Goal: Task Accomplishment & Management: Use online tool/utility

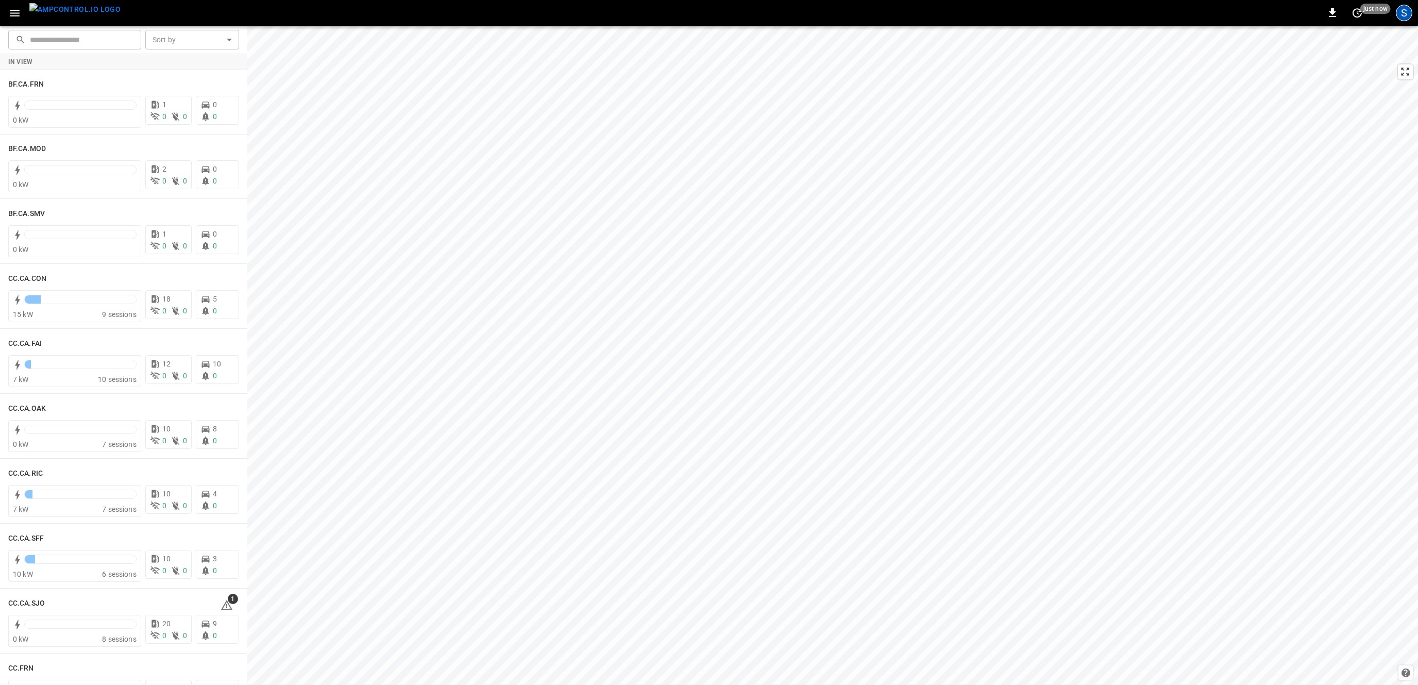
click at [1410, 10] on div "S" at bounding box center [1404, 13] width 16 height 16
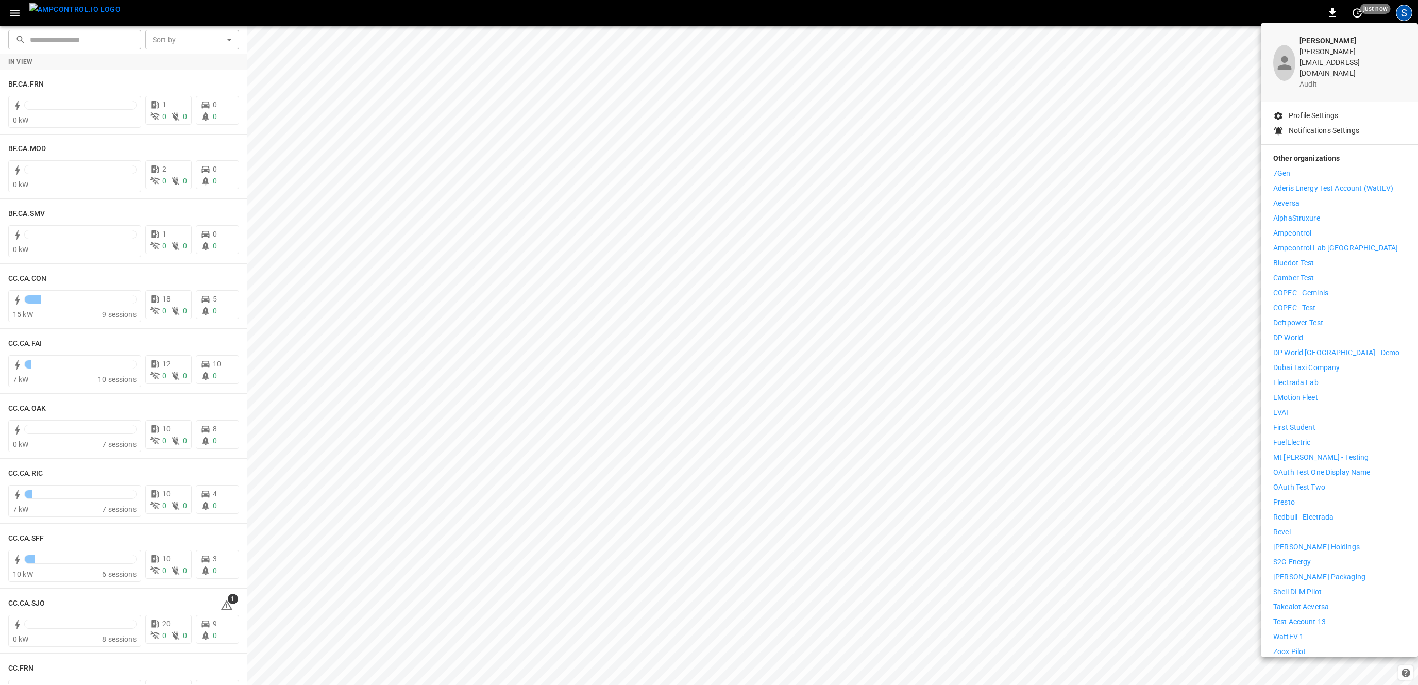
scroll to position [52, 0]
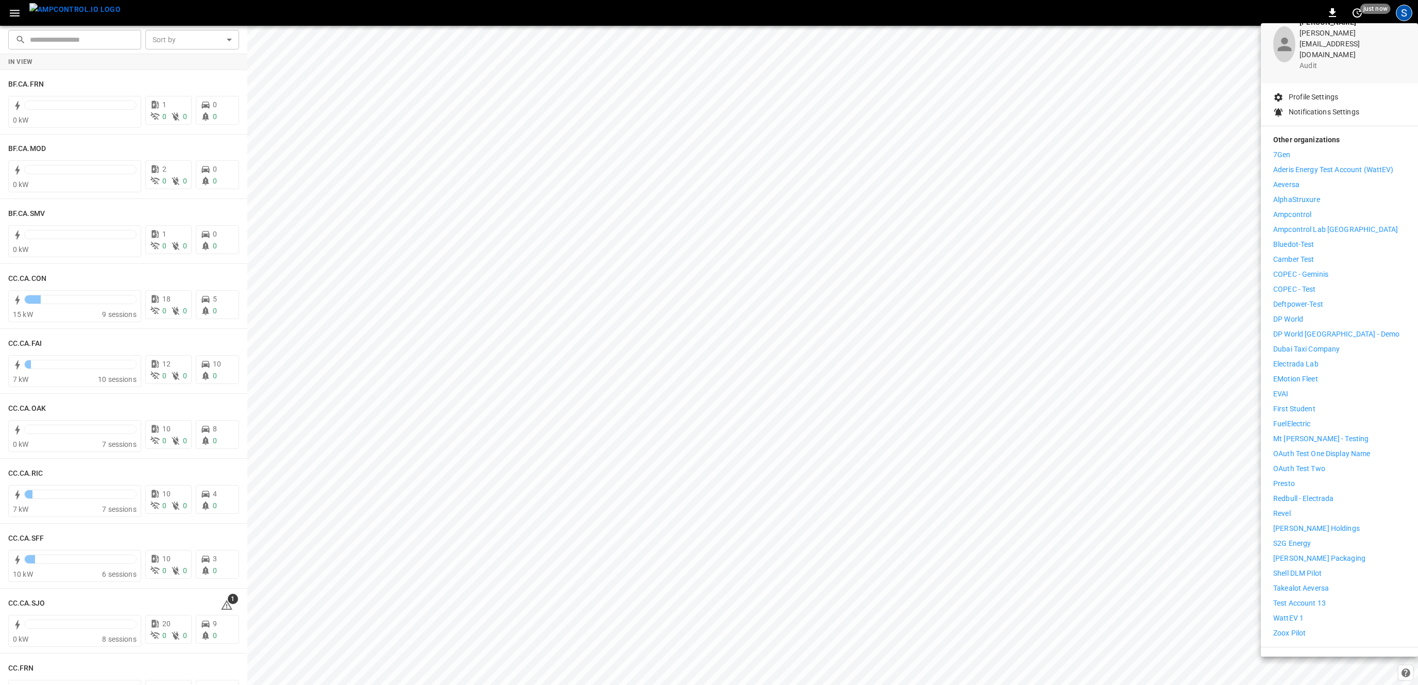
click at [1306, 598] on p "Test Account 13" at bounding box center [1300, 603] width 53 height 11
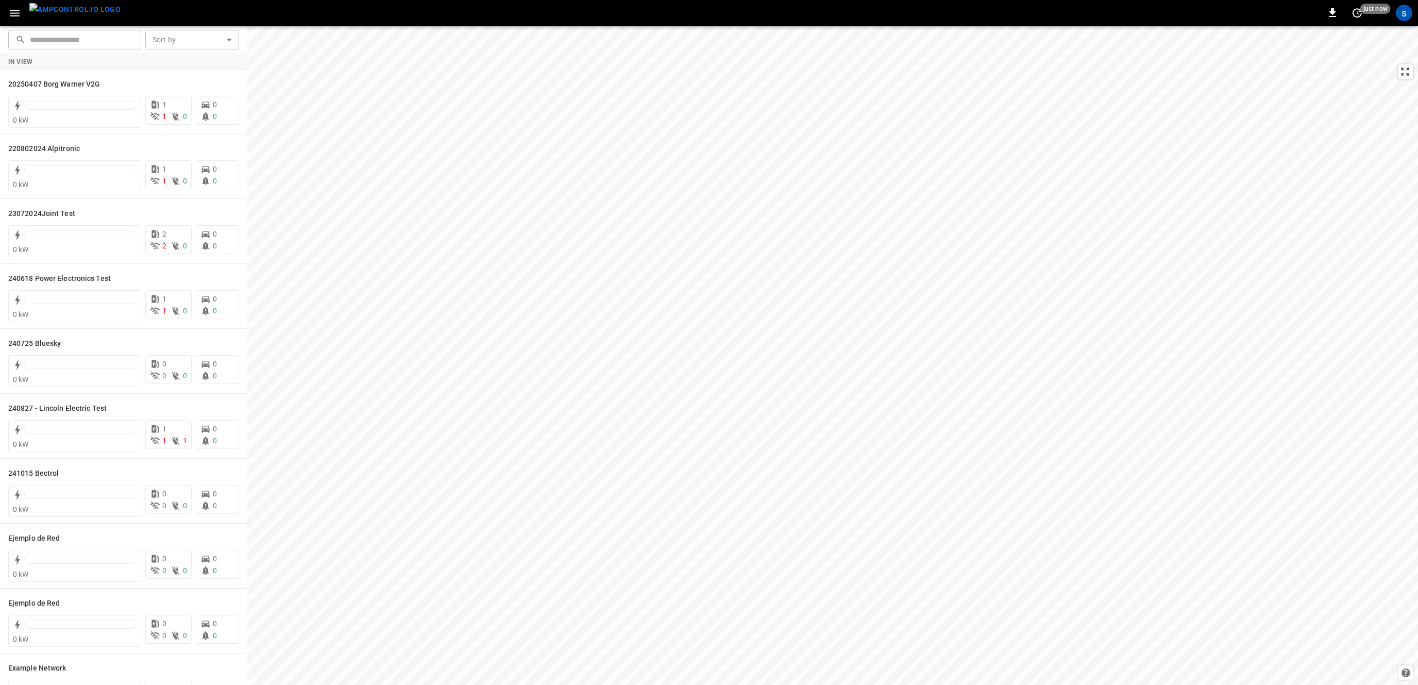
click at [62, 7] on img "menu" at bounding box center [74, 9] width 91 height 13
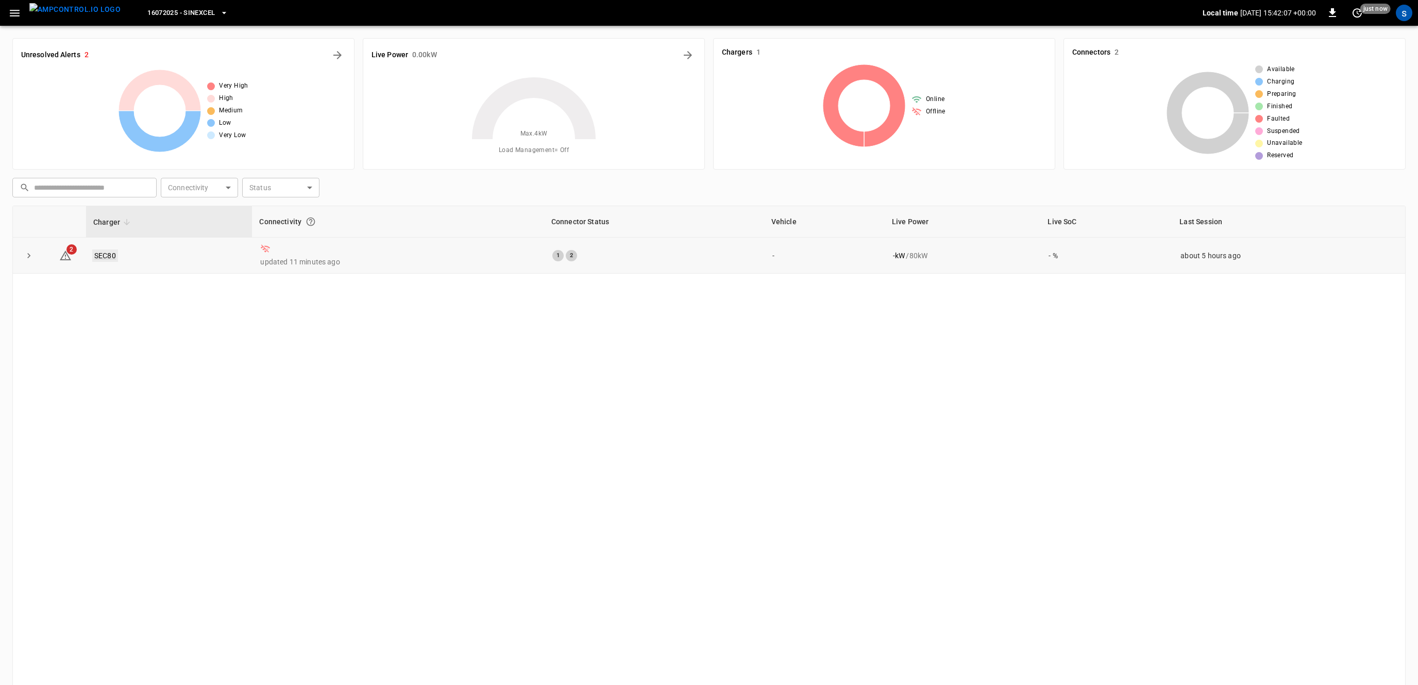
click at [110, 254] on link "SEC80" at bounding box center [105, 255] width 26 height 12
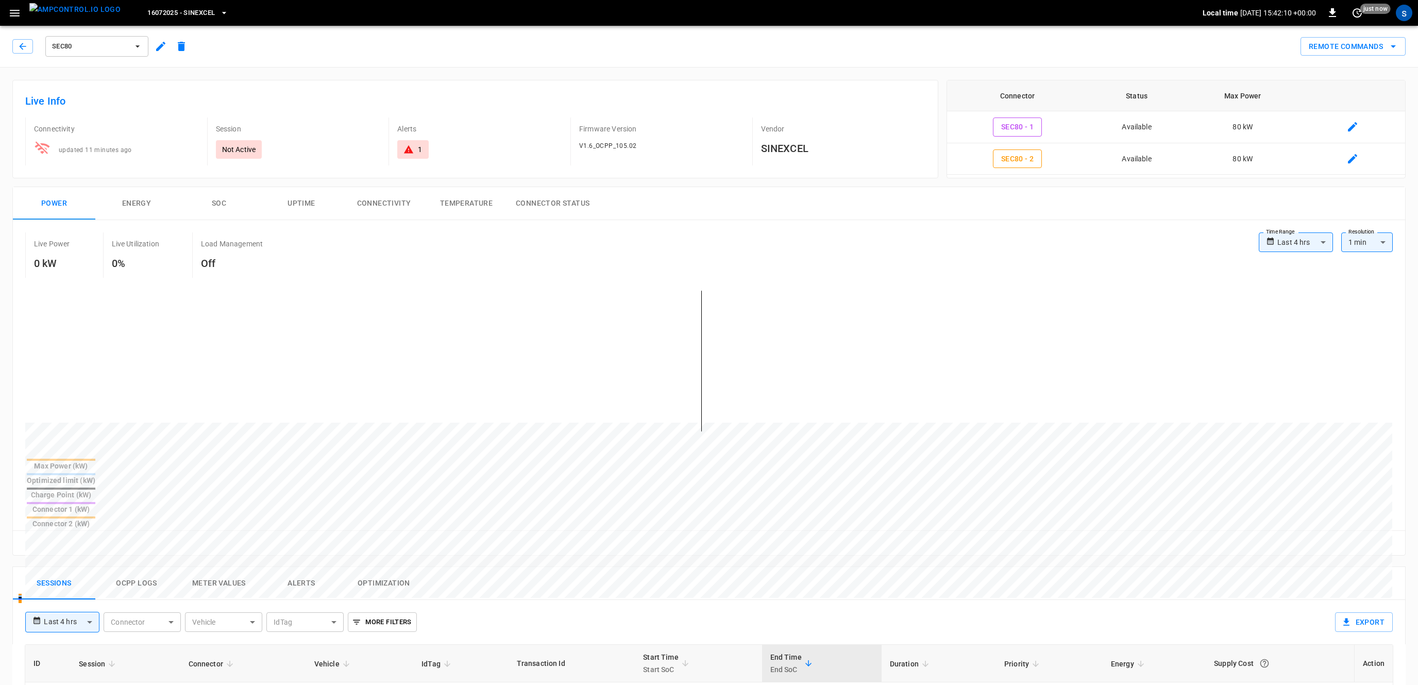
click at [148, 567] on button "Ocpp logs" at bounding box center [136, 583] width 82 height 33
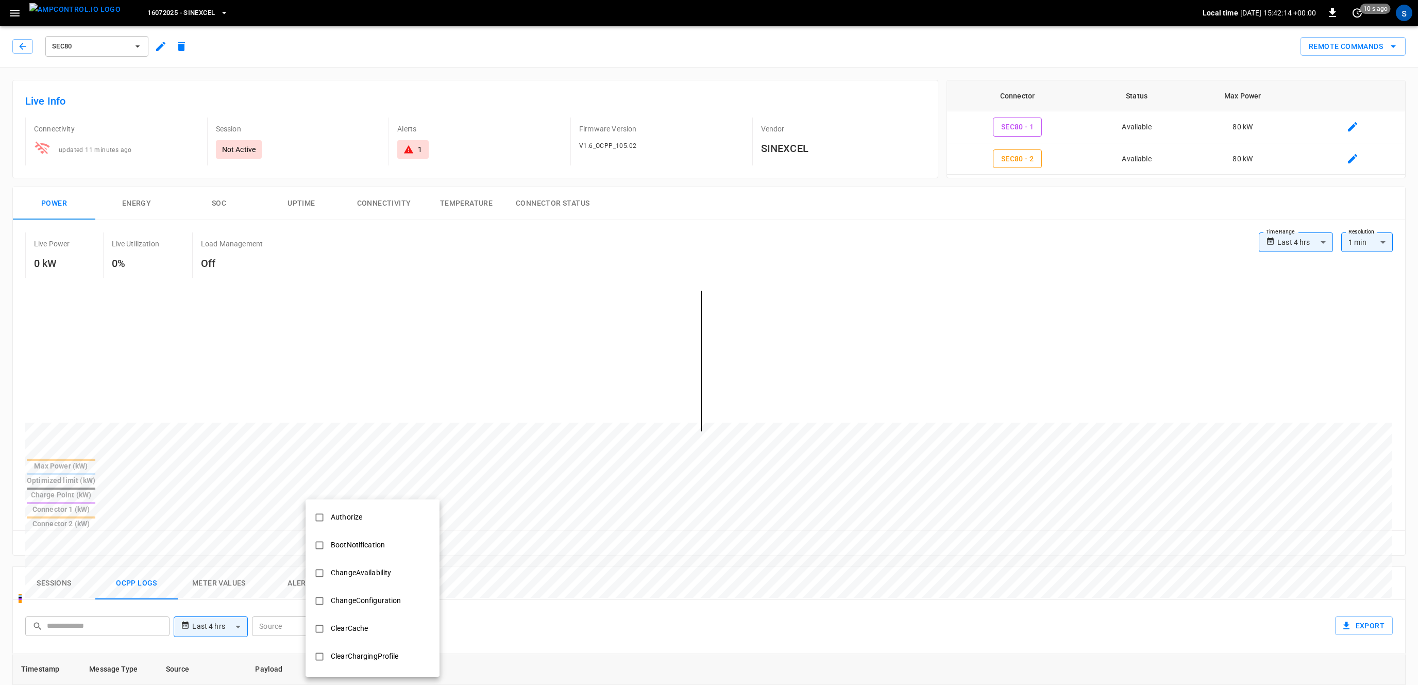
click at [363, 581] on body "**********" at bounding box center [709, 586] width 1418 height 1173
click at [380, 544] on div "BootNotification" at bounding box center [358, 544] width 66 height 19
type input "**********"
click at [853, 544] on div at bounding box center [709, 342] width 1418 height 685
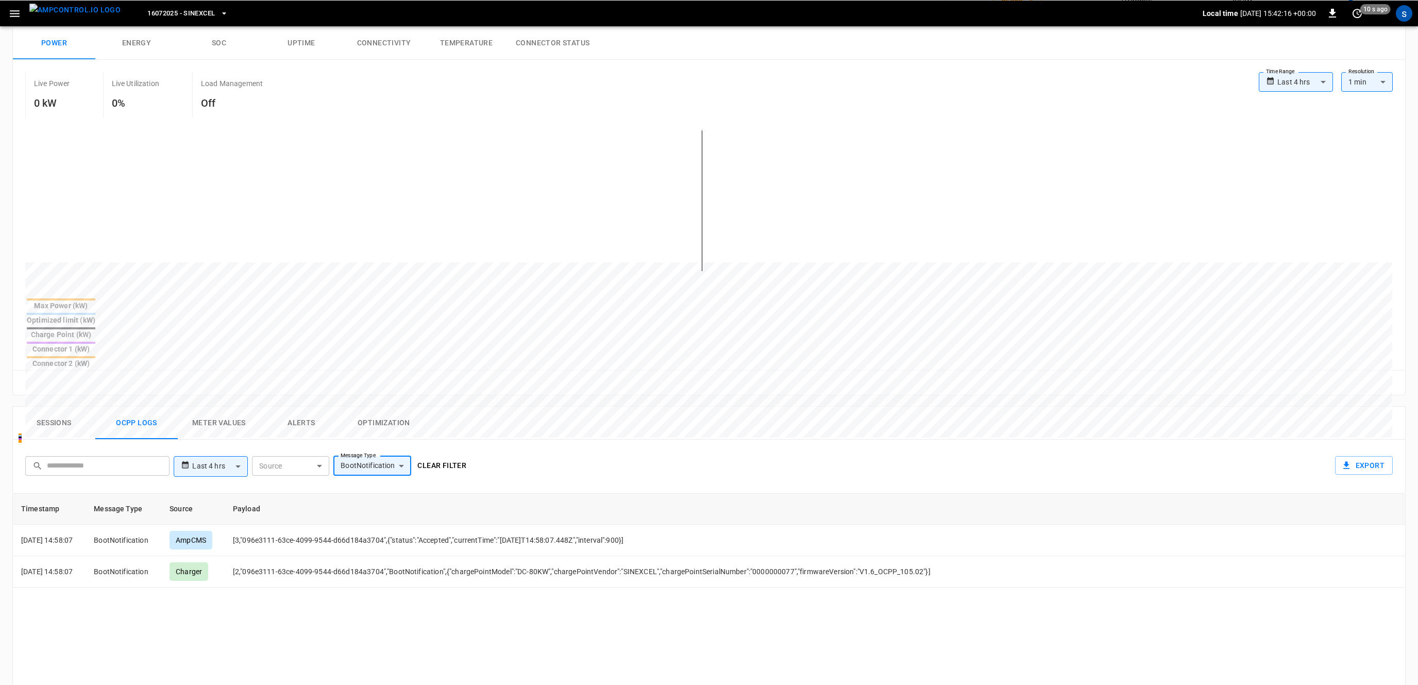
scroll to position [177, 0]
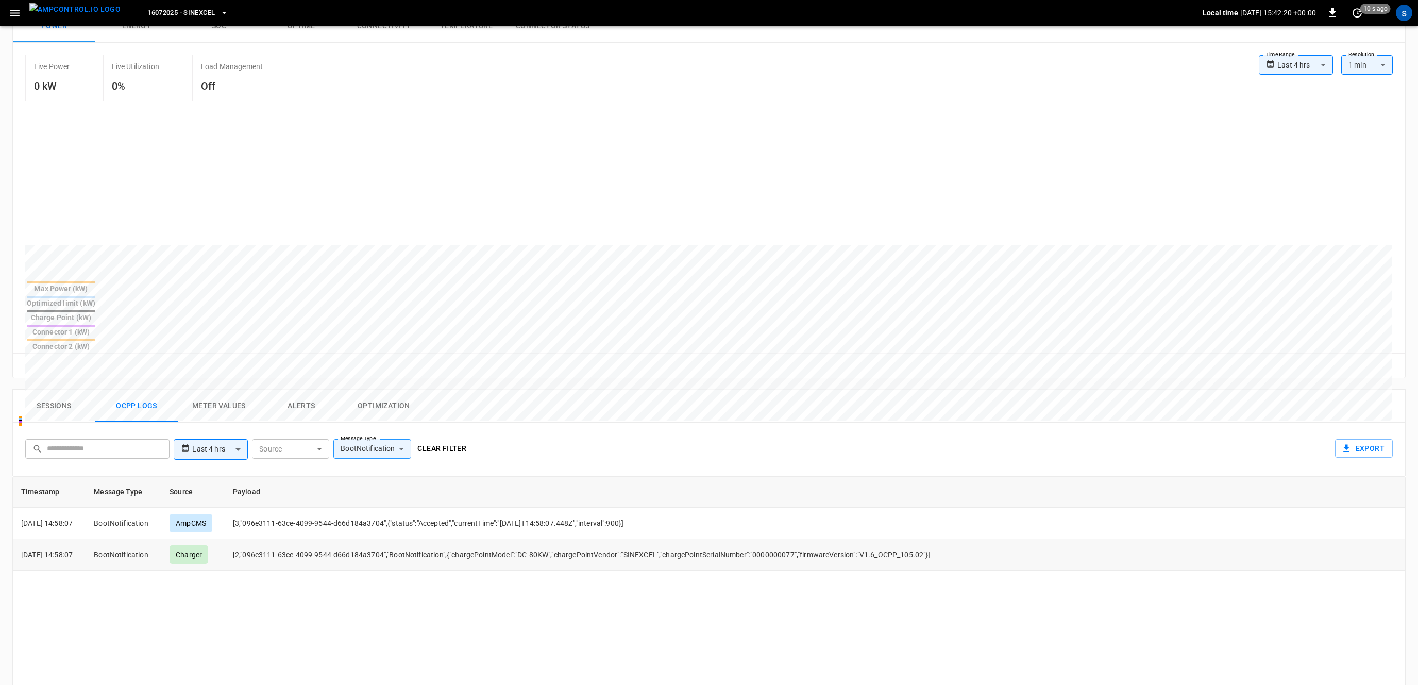
click at [785, 539] on td "[2,"096e3111-63ce-4099-9544-d66d184a3704","BootNotification",{"chargePointModel…" at bounding box center [606, 554] width 763 height 31
copy td "0000000077"
